Goal: Task Accomplishment & Management: Manage account settings

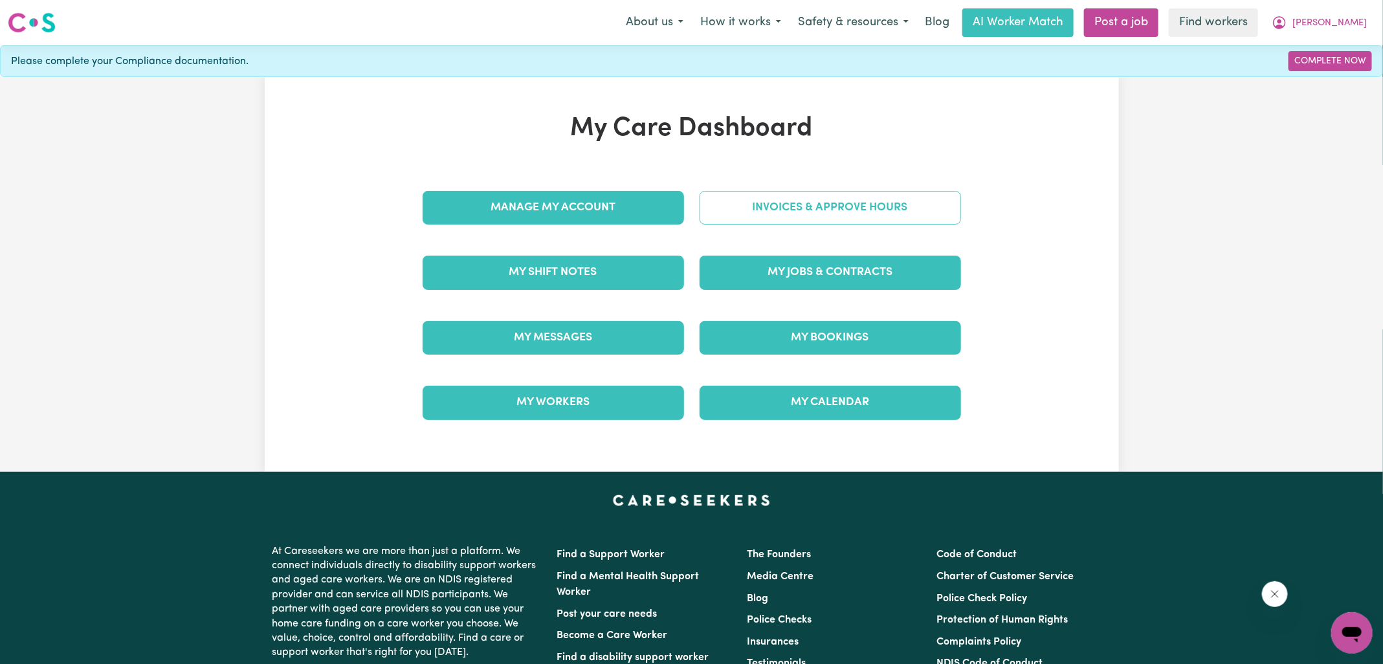
click at [752, 206] on link "Invoices & Approve Hours" at bounding box center [831, 208] width 262 height 34
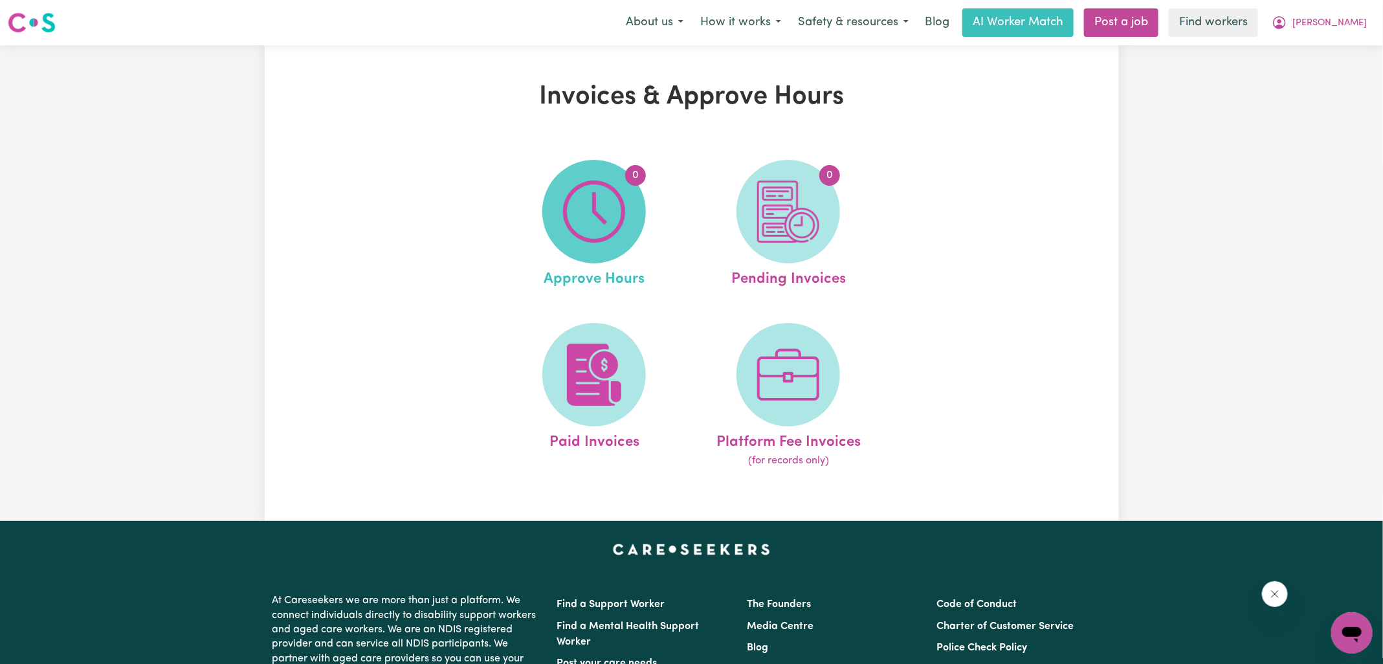
click at [569, 221] on img at bounding box center [594, 212] width 62 height 62
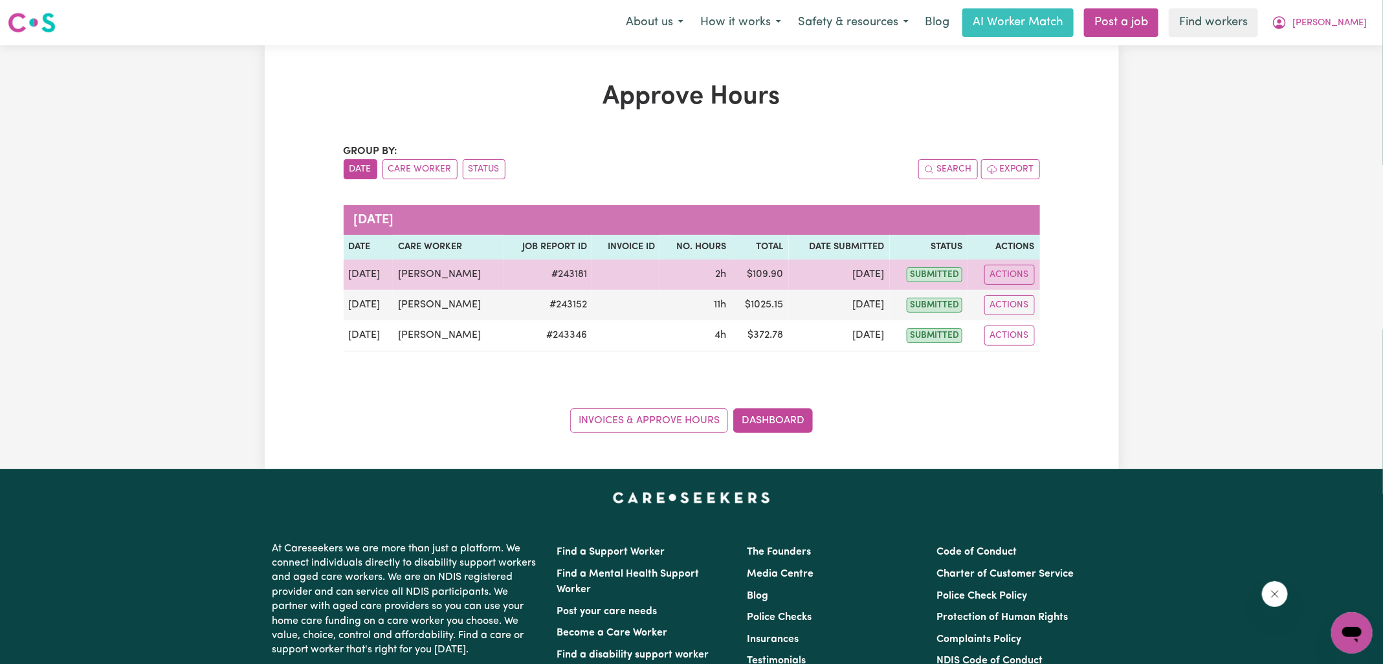
click at [1037, 277] on td "Actions" at bounding box center [1004, 275] width 72 height 30
click at [1033, 277] on button "Actions" at bounding box center [1010, 275] width 50 height 20
click at [1040, 307] on link "View Job Report" at bounding box center [1042, 304] width 111 height 26
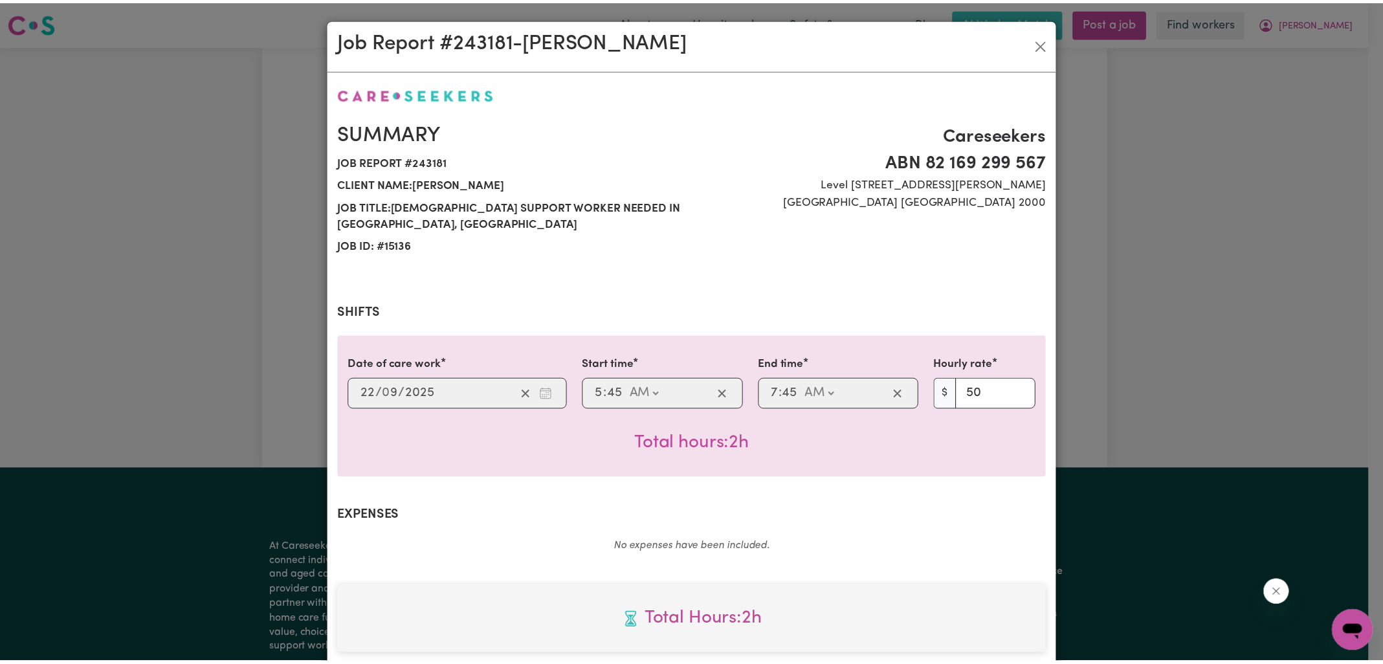
scroll to position [332, 0]
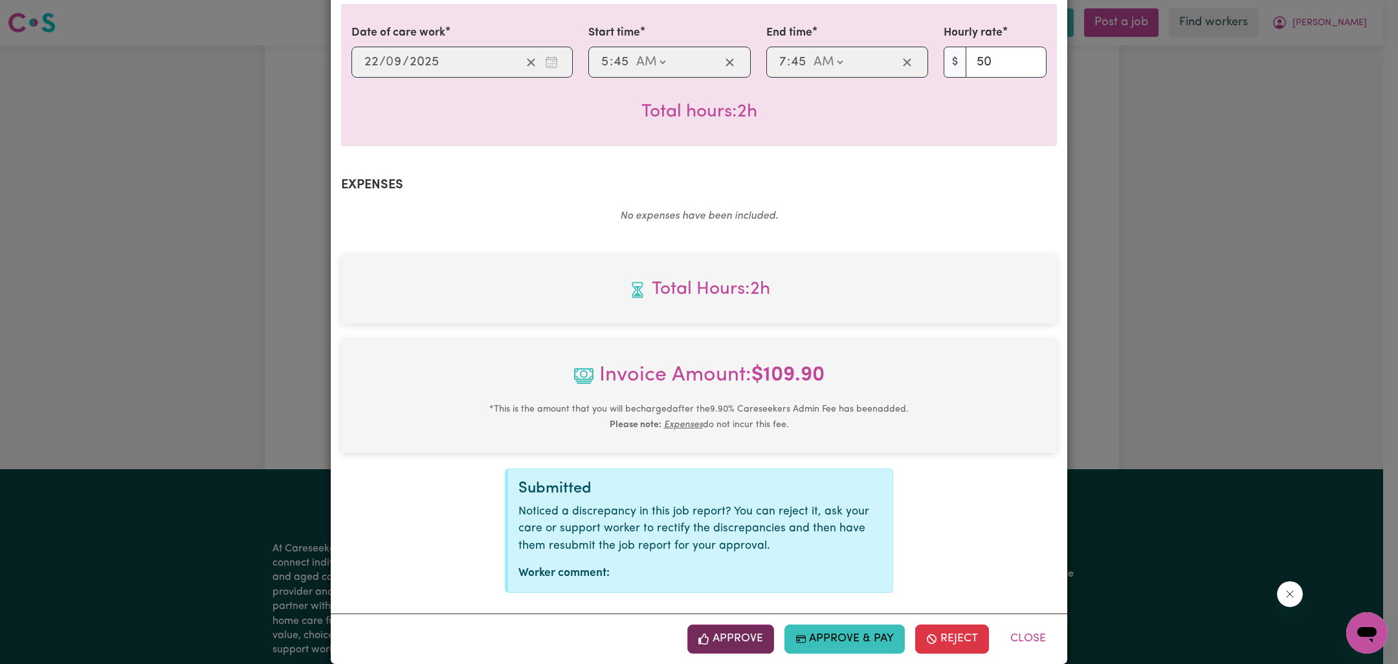
click at [721, 625] on button "Approve" at bounding box center [731, 639] width 87 height 28
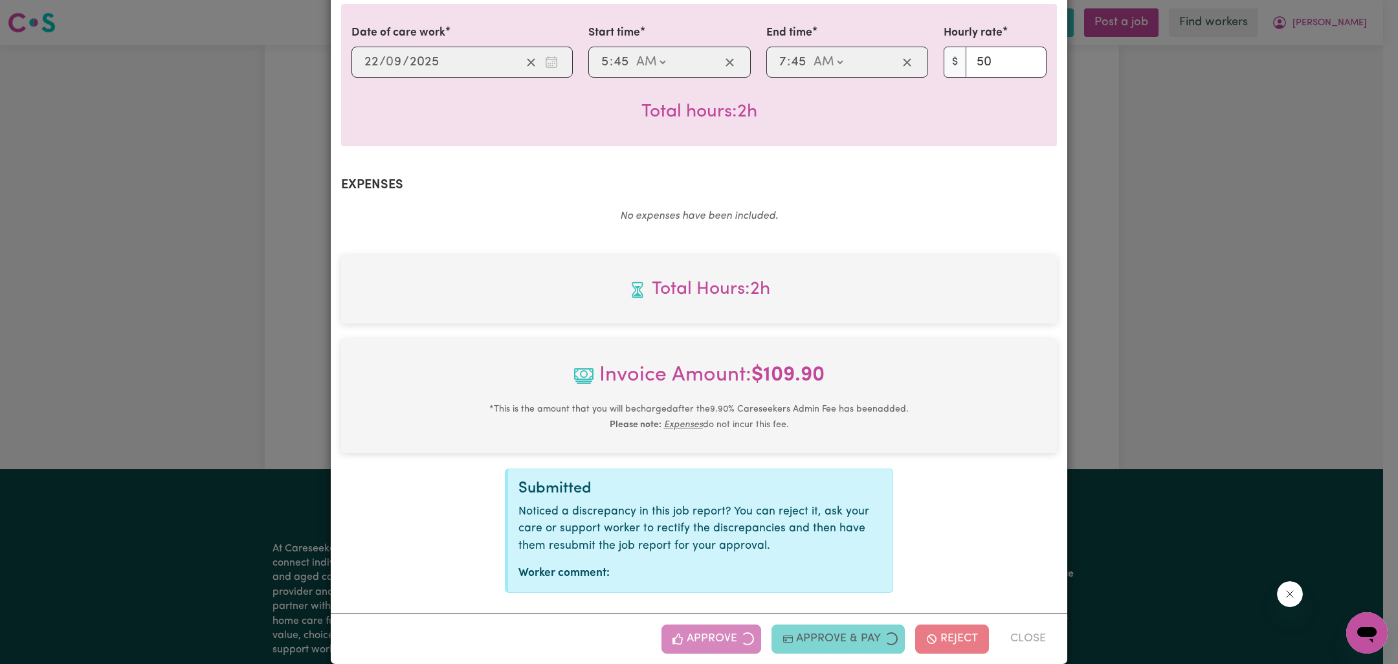
click at [1150, 366] on div "Job Report # 243181 - [PERSON_NAME] Summary Job report # 243181 Client name: [P…" at bounding box center [699, 332] width 1398 height 664
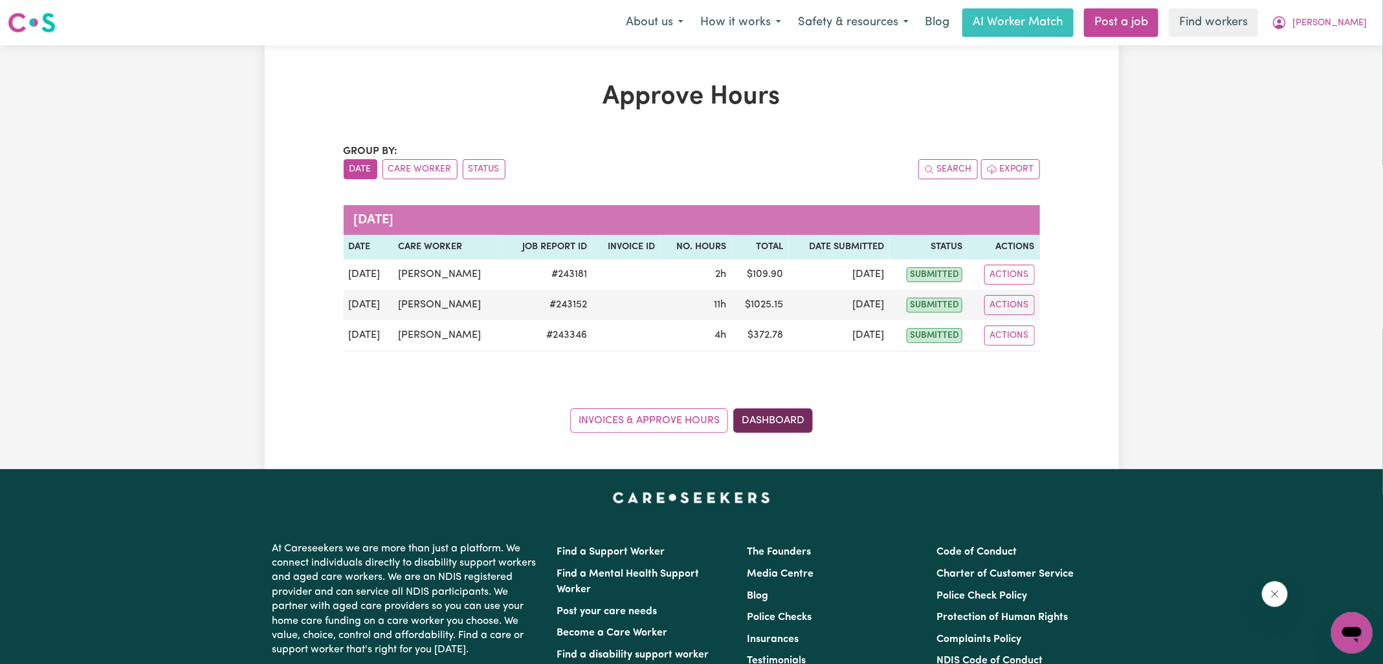
click at [774, 419] on link "Dashboard" at bounding box center [774, 421] width 80 height 25
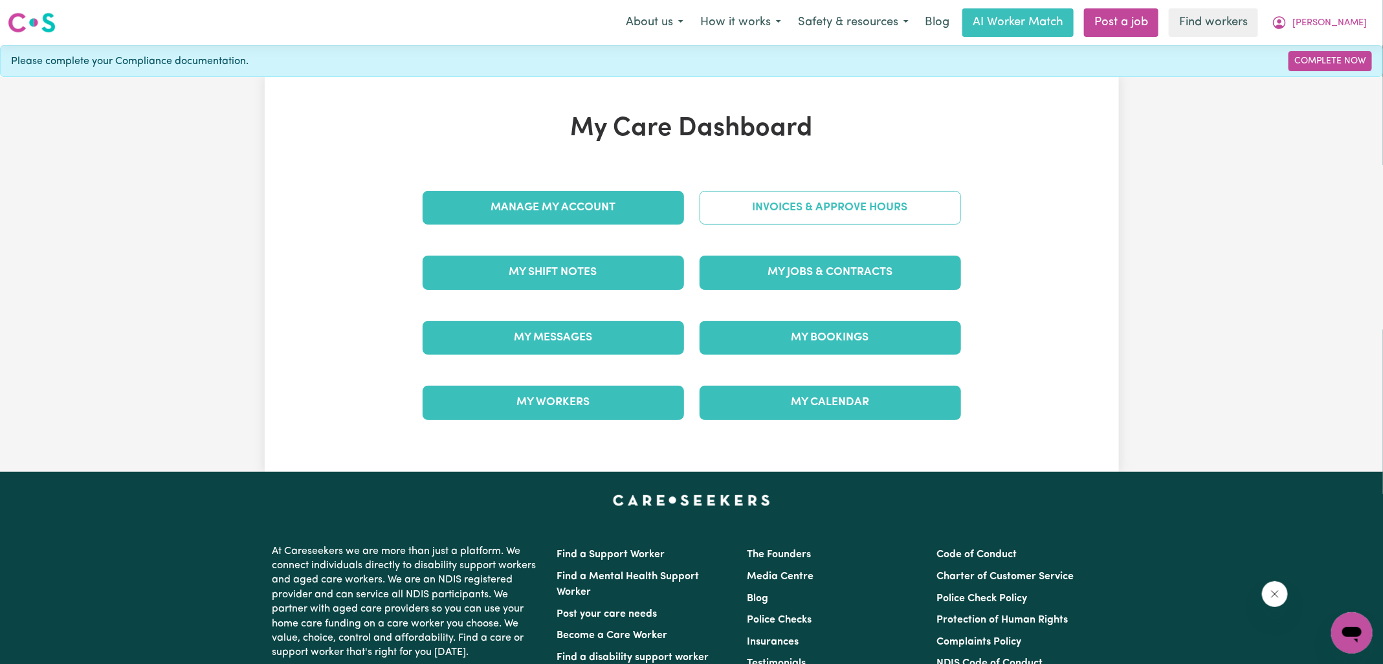
click at [770, 215] on link "Invoices & Approve Hours" at bounding box center [831, 208] width 262 height 34
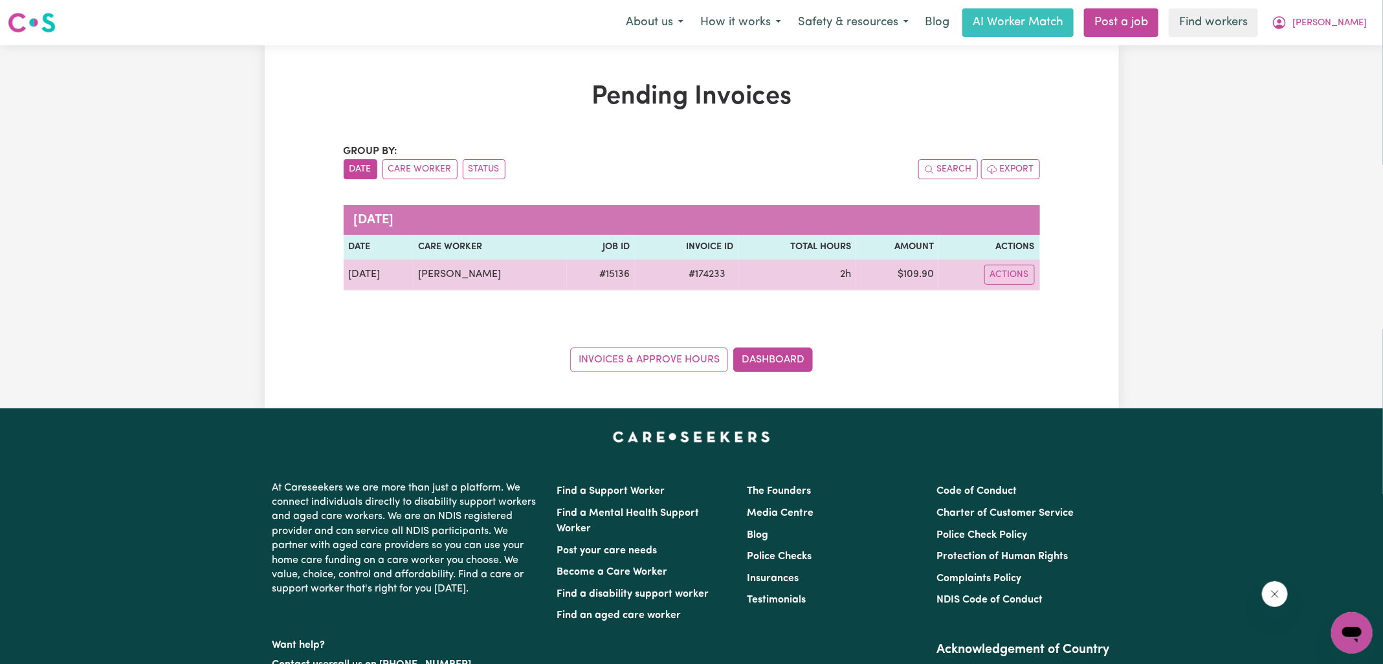
click at [695, 267] on span "# 174233" at bounding box center [707, 275] width 52 height 16
copy span "174233"
click at [919, 269] on td "$ 109.90" at bounding box center [898, 275] width 82 height 31
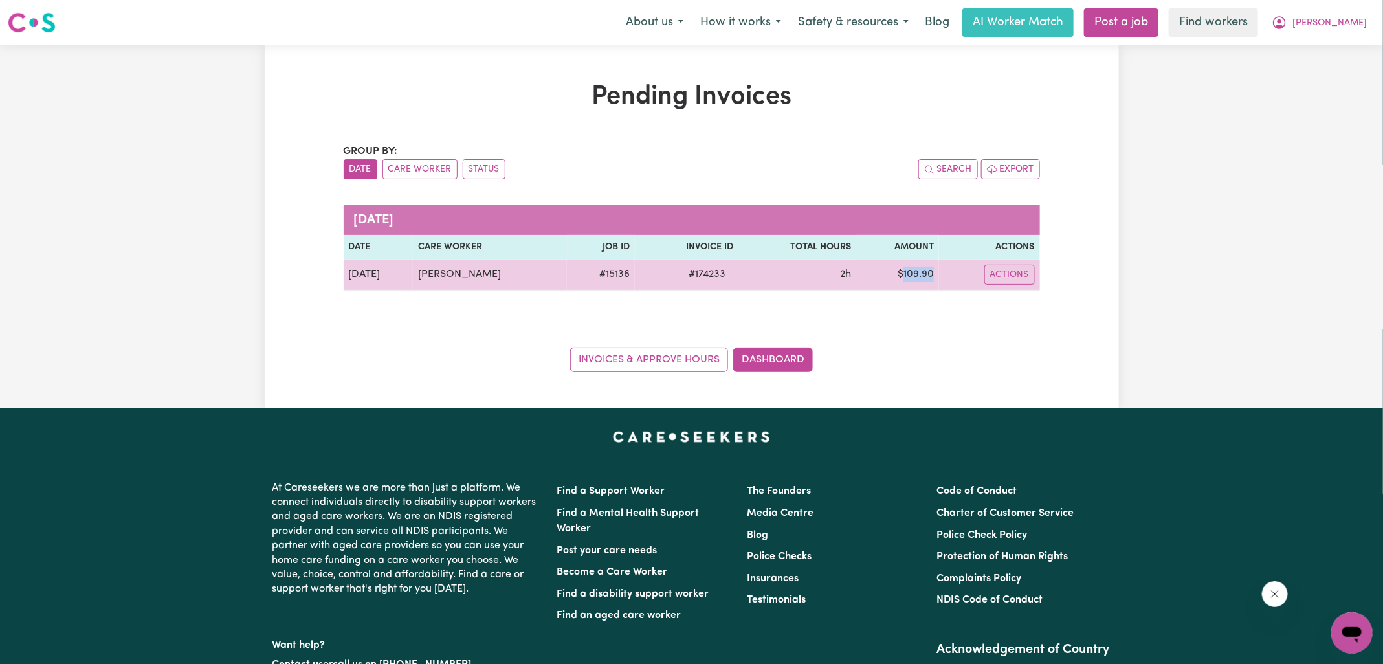
copy td "109.90"
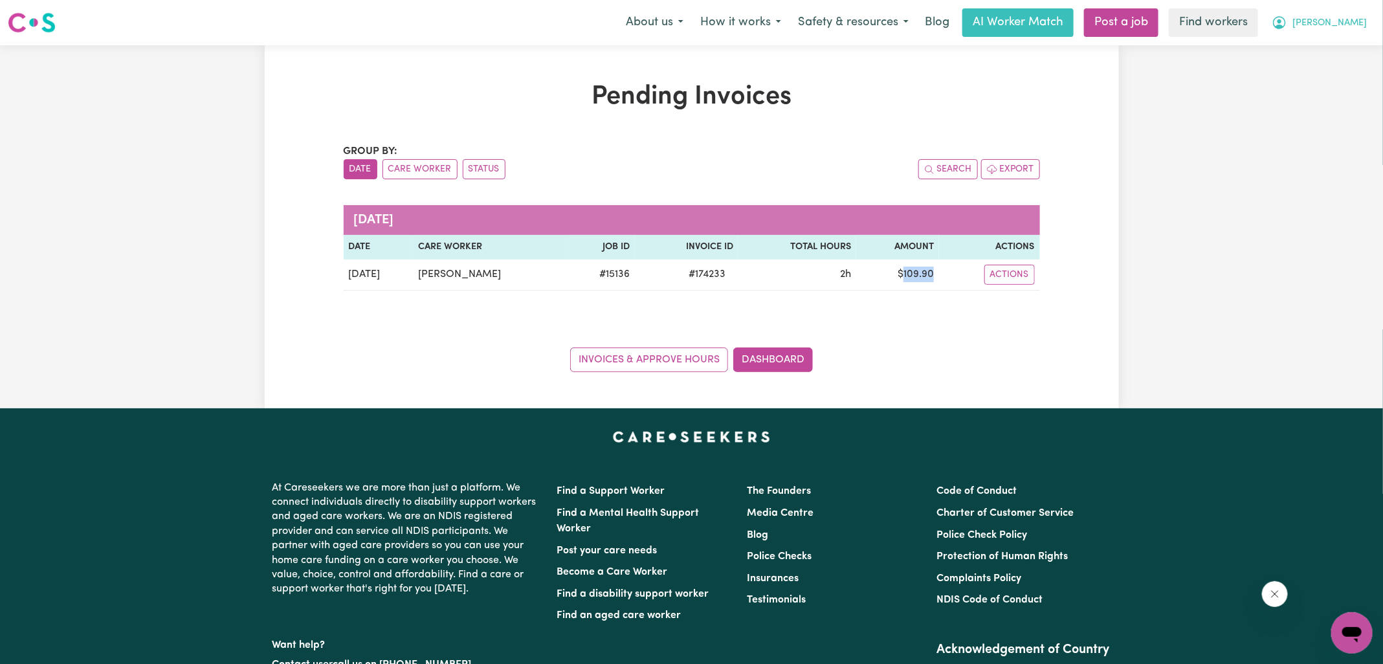
click at [1341, 22] on button "[PERSON_NAME]" at bounding box center [1320, 22] width 112 height 27
click at [1317, 67] on link "Logout" at bounding box center [1324, 74] width 102 height 25
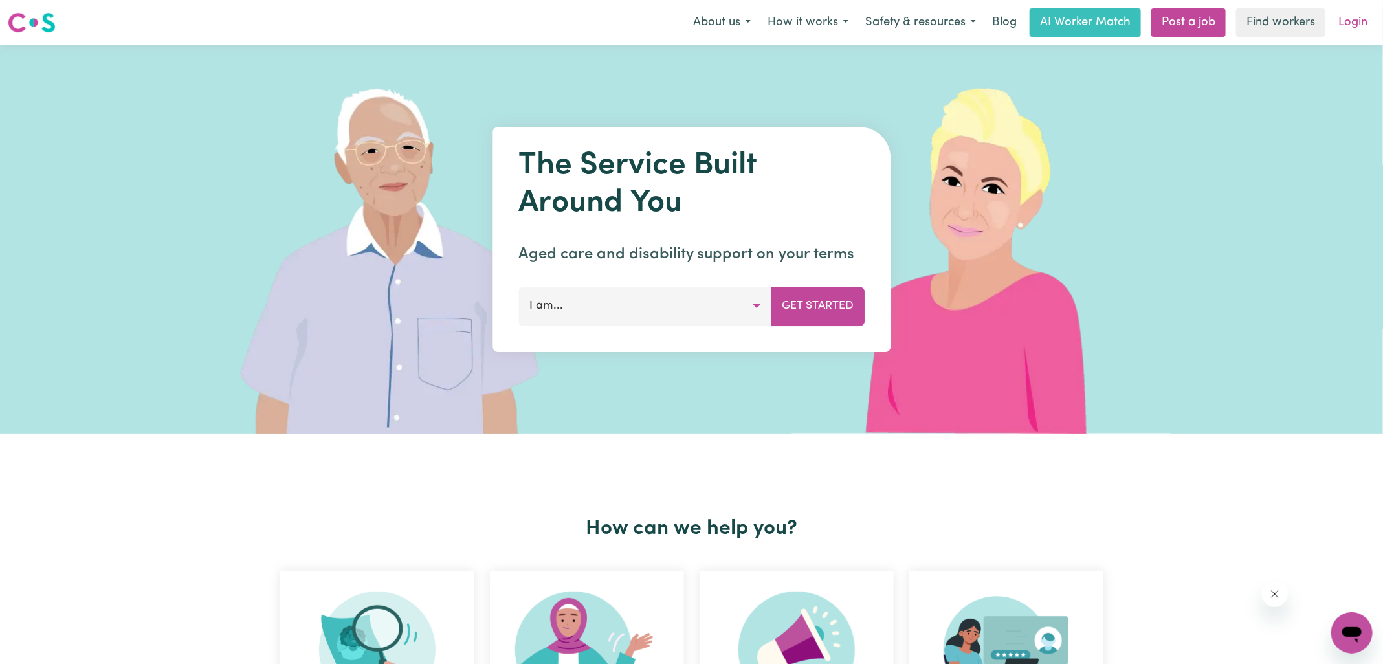
click at [1354, 24] on link "Login" at bounding box center [1353, 22] width 45 height 28
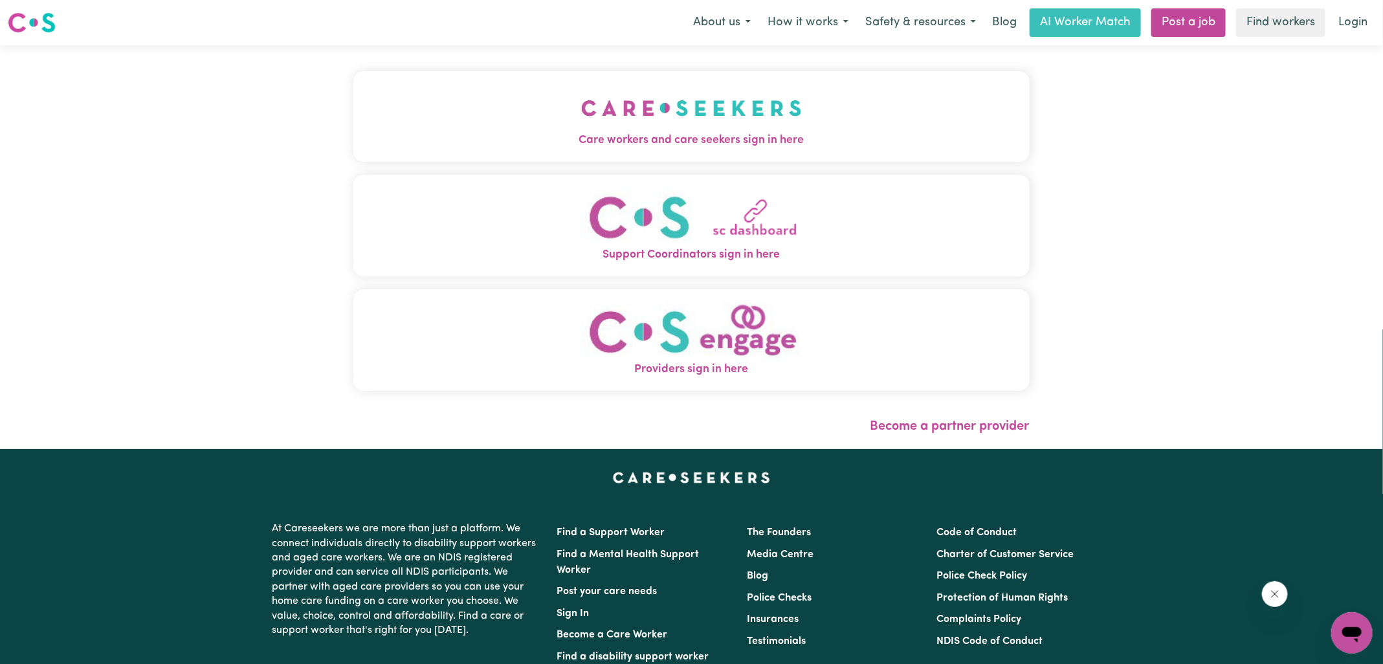
click at [539, 111] on button "Care workers and care seekers sign in here" at bounding box center [691, 116] width 677 height 91
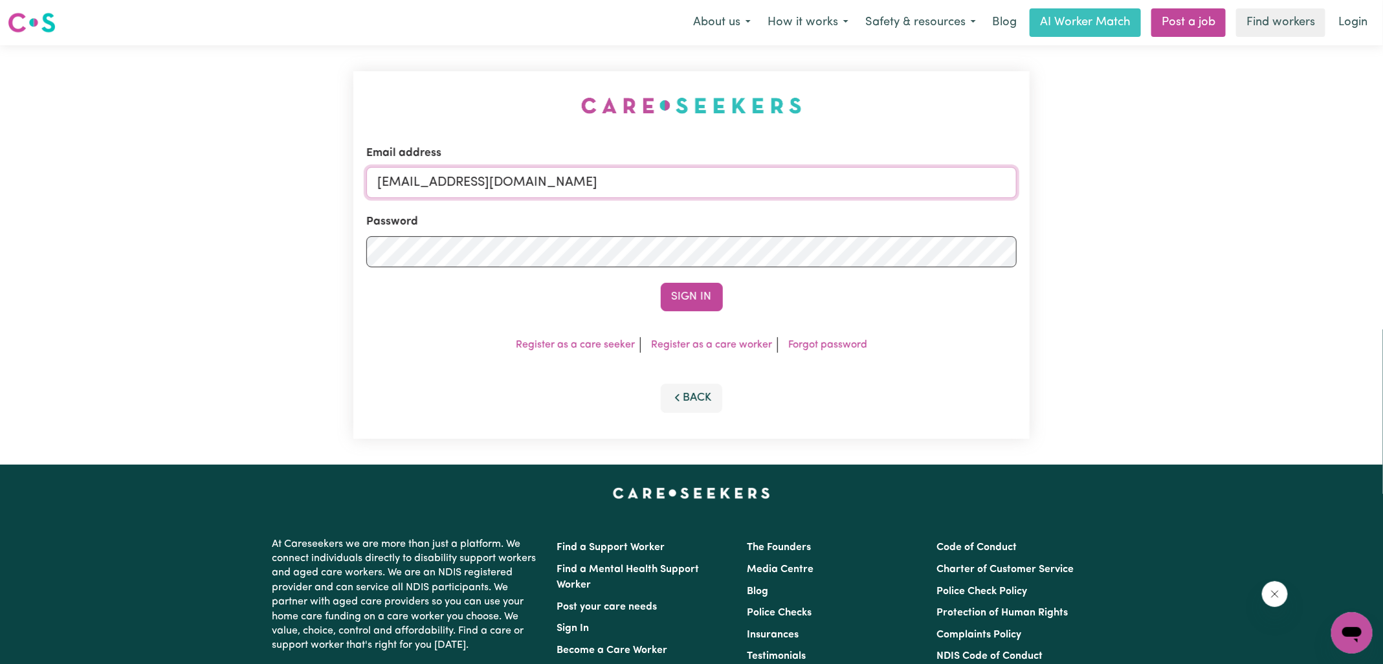
drag, startPoint x: 442, startPoint y: 183, endPoint x: 917, endPoint y: 186, distance: 475.2
click at [917, 186] on input "[EMAIL_ADDRESS][DOMAIN_NAME]" at bounding box center [691, 182] width 651 height 31
type input "[EMAIL_ADDRESS][DOMAIN_NAME]"
click at [661, 283] on button "Sign In" at bounding box center [692, 297] width 62 height 28
